Goal: Navigation & Orientation: Find specific page/section

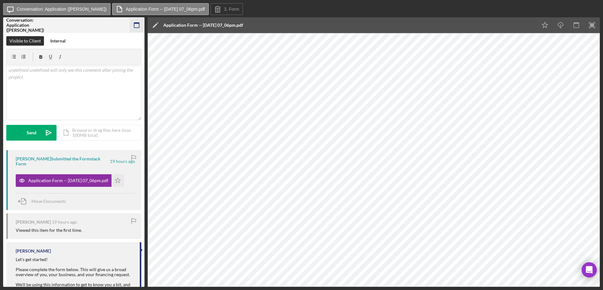
click at [135, 24] on icon "button" at bounding box center [137, 25] width 14 height 14
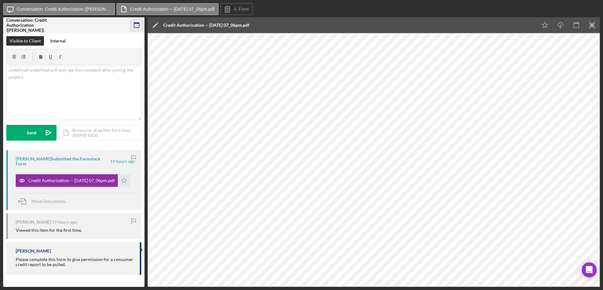
click at [137, 24] on icon "button" at bounding box center [137, 25] width 14 height 14
